Goal: Task Accomplishment & Management: Use online tool/utility

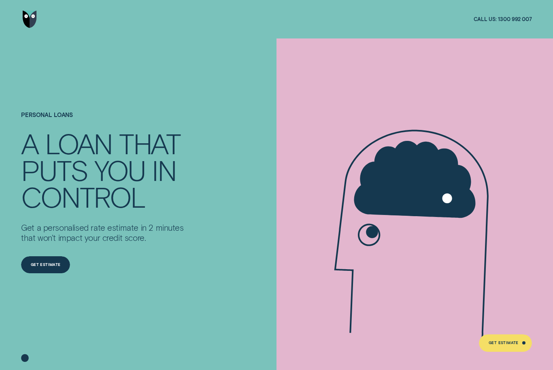
click at [389, 310] on icon at bounding box center [416, 234] width 219 height 319
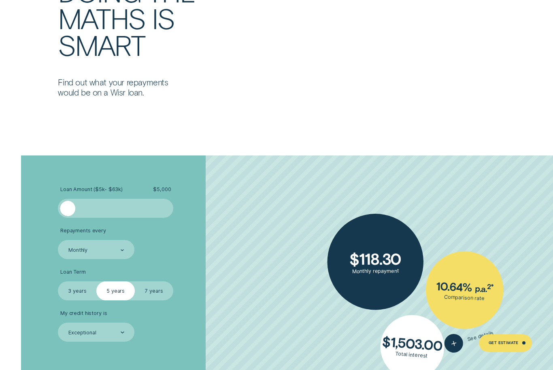
scroll to position [1518, 0]
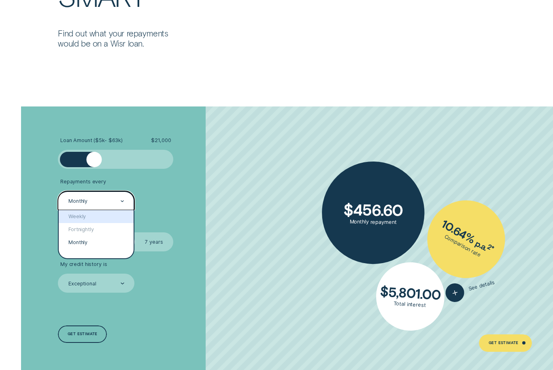
click at [87, 223] on div "Weekly" at bounding box center [96, 216] width 75 height 13
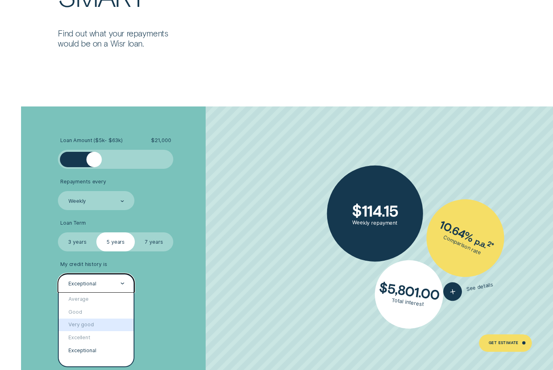
click at [92, 332] on div "Very good" at bounding box center [96, 325] width 75 height 13
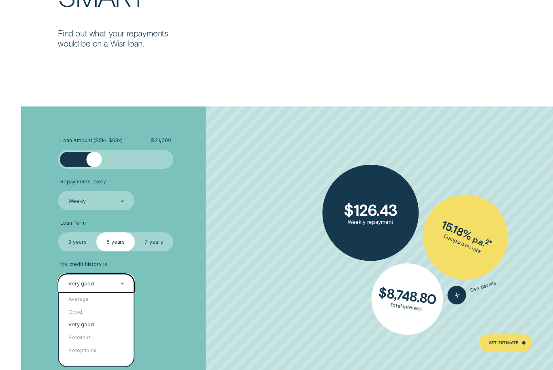
click at [102, 357] on div "Exceptional" at bounding box center [96, 350] width 75 height 13
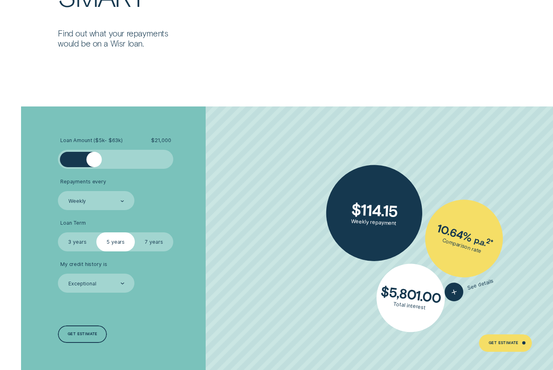
click at [168, 251] on label "7 years" at bounding box center [154, 241] width 38 height 19
click at [135, 232] on input "7 years" at bounding box center [135, 232] width 0 height 0
radio input "true"
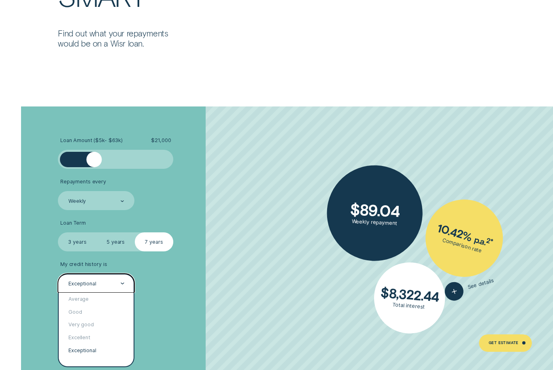
click at [98, 332] on div "Very good" at bounding box center [96, 325] width 75 height 13
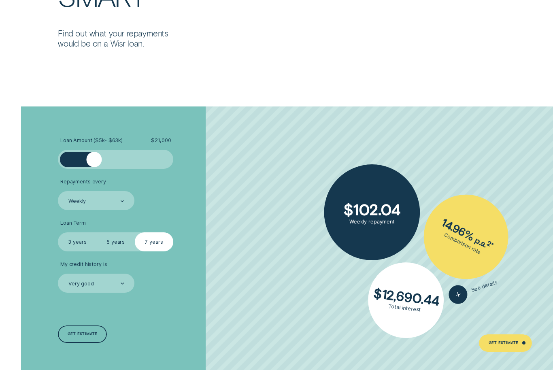
click at [126, 251] on label "5 years" at bounding box center [115, 241] width 38 height 19
click at [96, 232] on input "5 years" at bounding box center [96, 232] width 0 height 0
radio input "true"
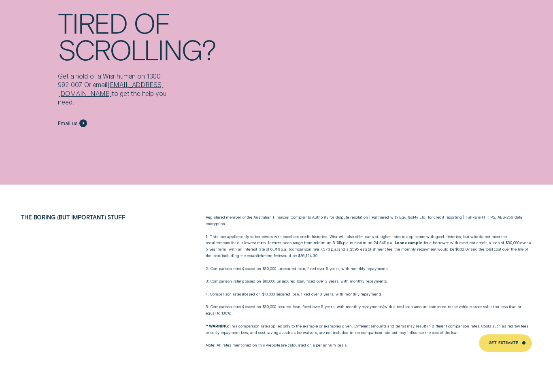
scroll to position [3841, 0]
click at [30, 131] on div at bounding box center [276, 69] width 553 height 234
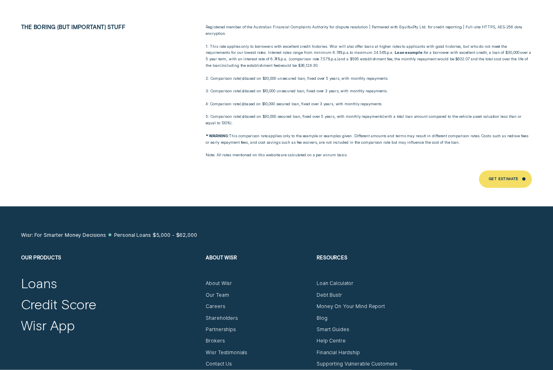
scroll to position [4065, 0]
